Goal: Navigation & Orientation: Find specific page/section

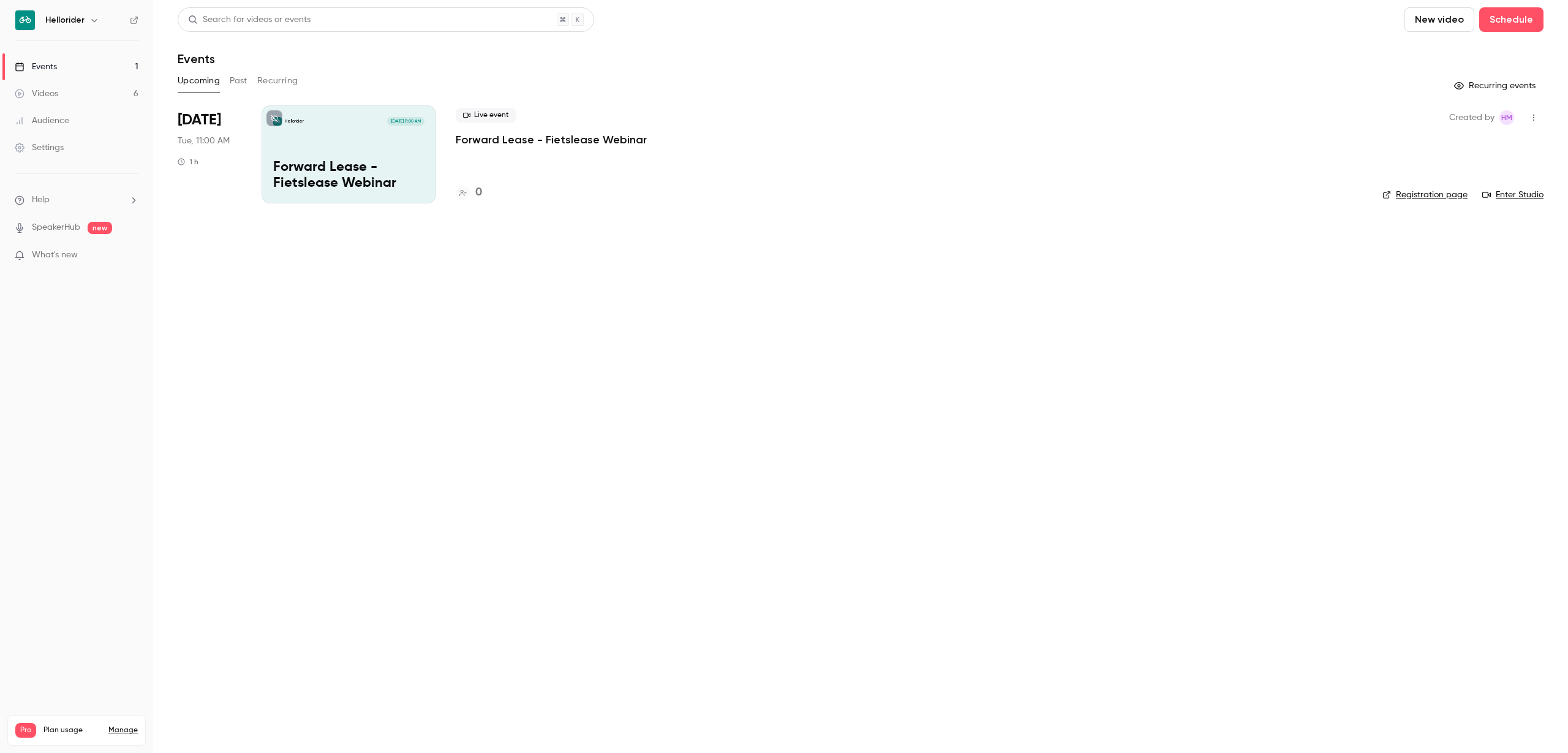
click at [102, 64] on link "Events 1" at bounding box center [76, 66] width 153 height 27
click at [91, 19] on icon "button" at bounding box center [94, 20] width 10 height 10
click at [94, 120] on li "Switch channel 2" at bounding box center [102, 112] width 183 height 32
click at [102, 133] on div "Hellorider Events" at bounding box center [114, 138] width 140 height 12
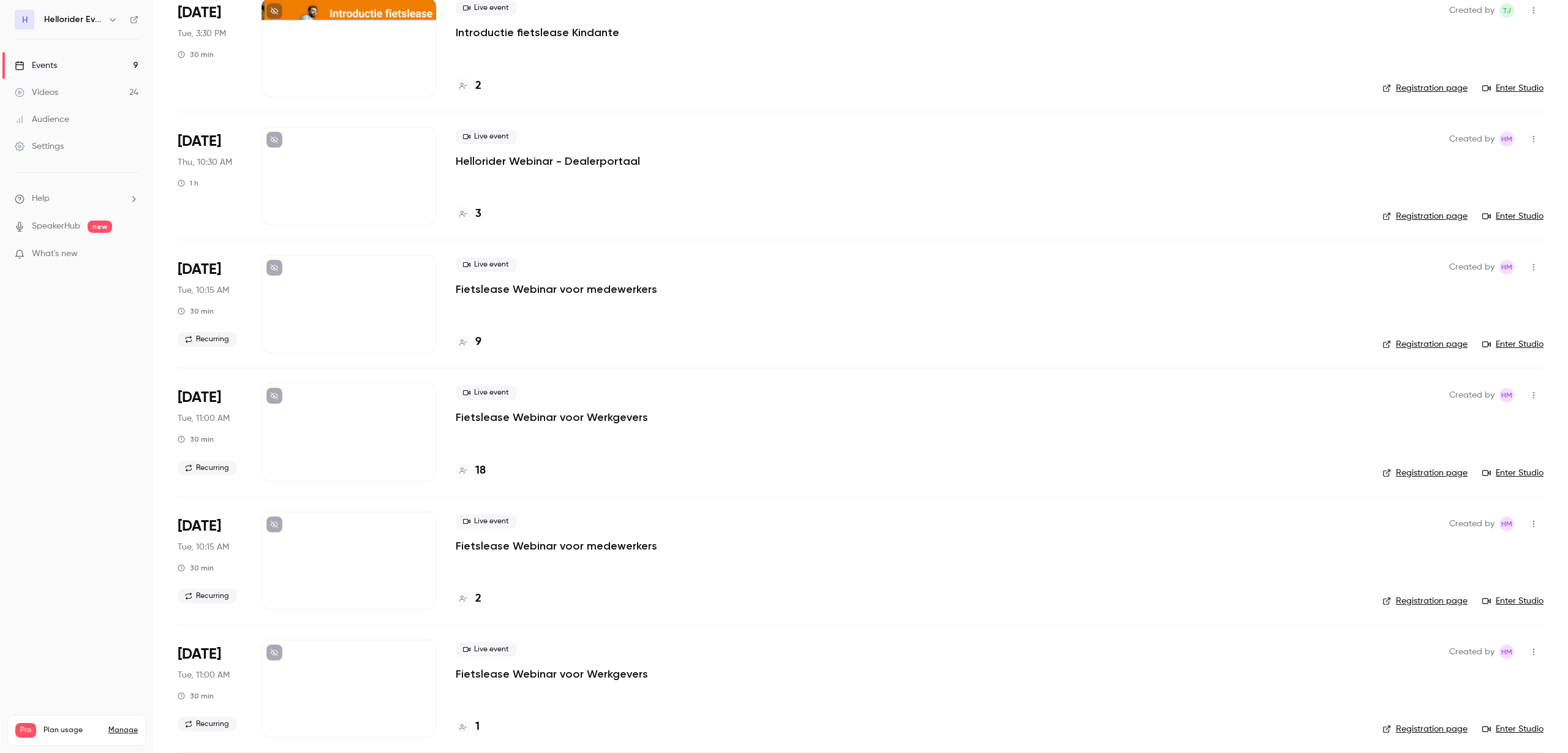
scroll to position [230, 0]
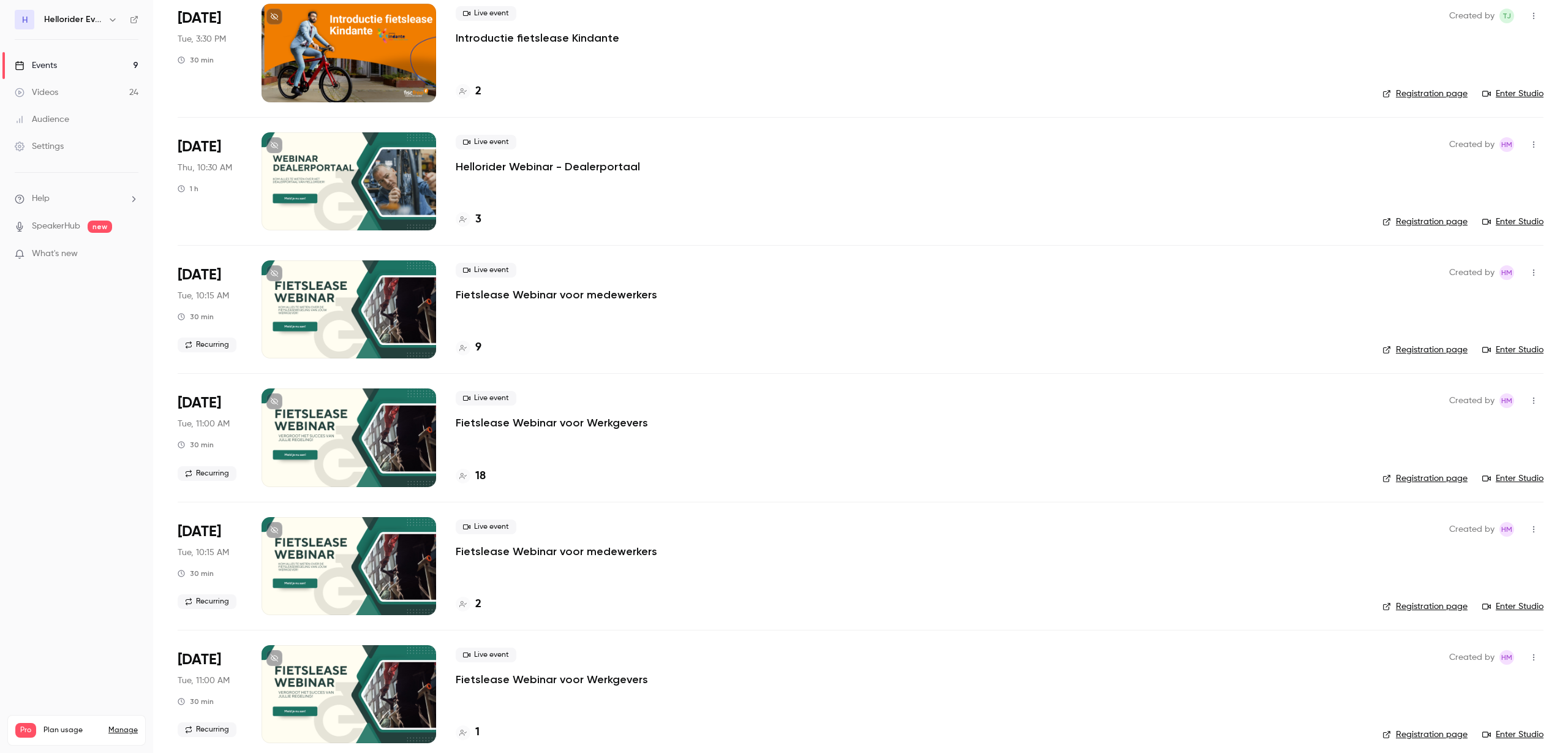
click at [109, 21] on icon "button" at bounding box center [113, 19] width 10 height 10
click at [138, 109] on div "Switch channel 2" at bounding box center [107, 110] width 126 height 13
click at [140, 149] on link "H Hellorider Events" at bounding box center [102, 137] width 183 height 34
